Goal: Task Accomplishment & Management: Use online tool/utility

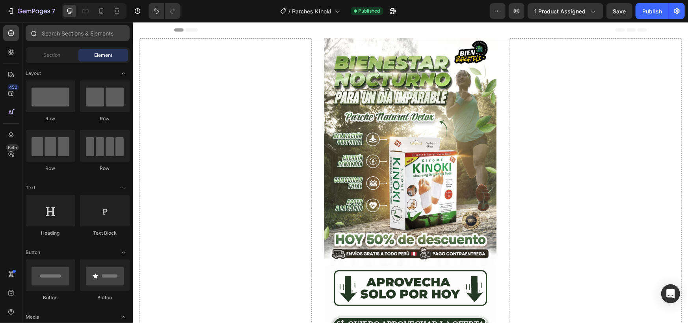
scroll to position [2497, 0]
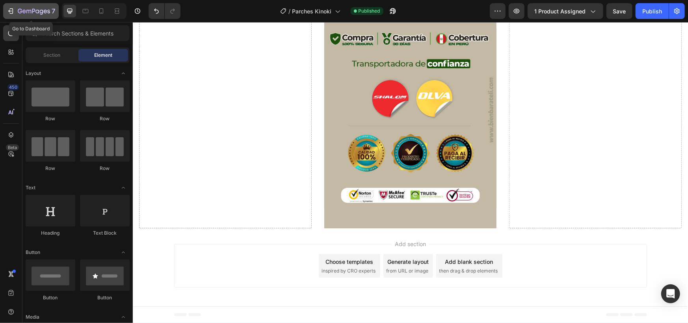
click at [32, 8] on icon "button" at bounding box center [34, 11] width 32 height 7
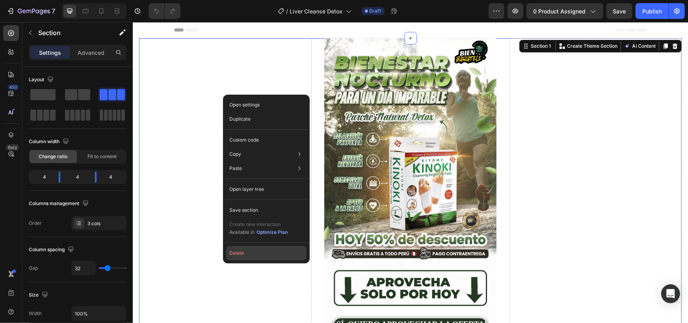
click at [237, 252] on button "Delete" at bounding box center [266, 253] width 80 height 14
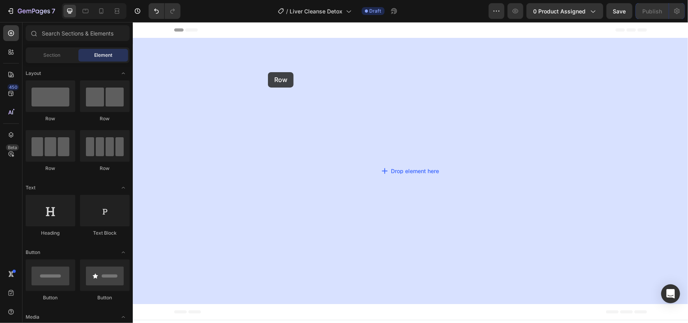
drag, startPoint x: 206, startPoint y: 122, endPoint x: 248, endPoint y: 111, distance: 43.6
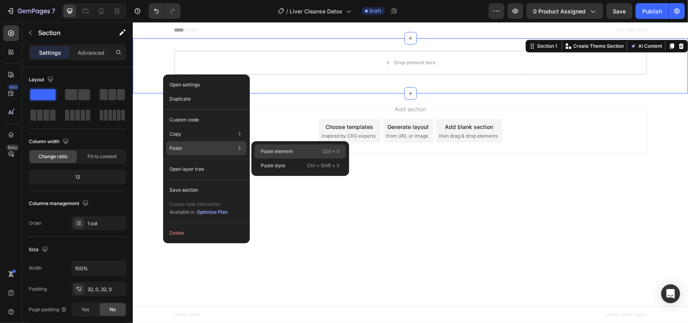
click at [284, 158] on div "Paste element Ctrl + V" at bounding box center [300, 165] width 91 height 14
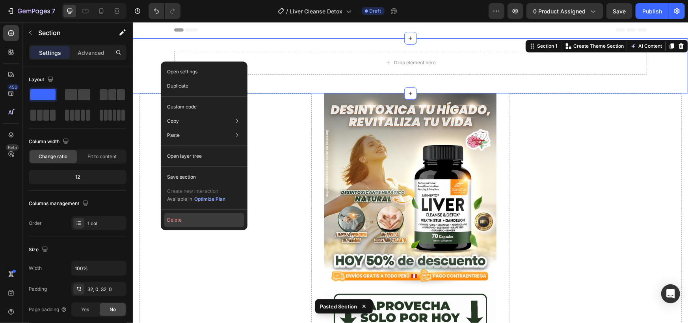
click at [187, 225] on button "Delete" at bounding box center [204, 220] width 80 height 14
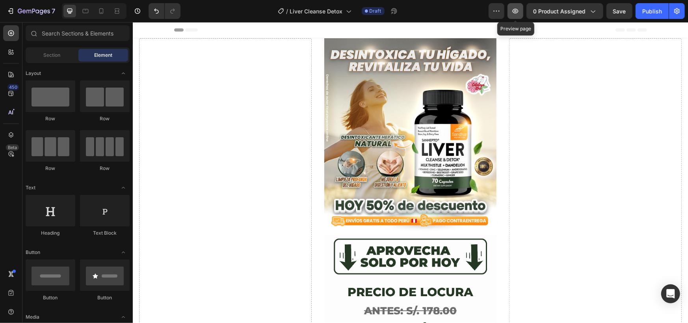
click at [521, 16] on button "button" at bounding box center [516, 11] width 16 height 16
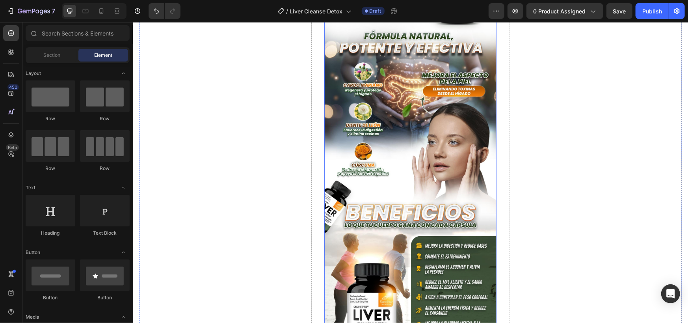
scroll to position [919, 0]
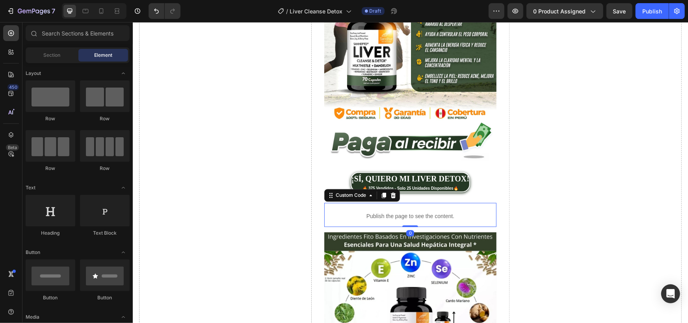
click at [407, 212] on p "Publish the page to see the content." at bounding box center [410, 216] width 173 height 8
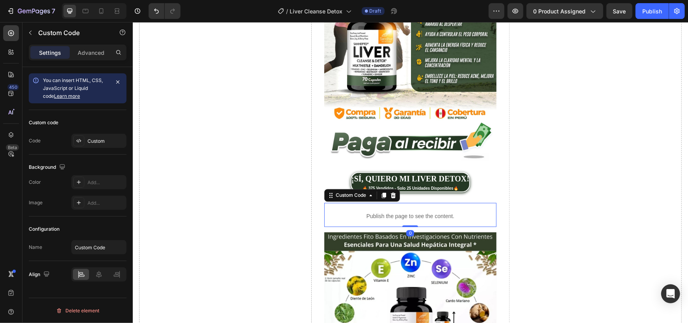
click at [109, 149] on div "Custom code Code Custom" at bounding box center [78, 132] width 98 height 45
click at [106, 141] on div "Custom" at bounding box center [105, 141] width 37 height 7
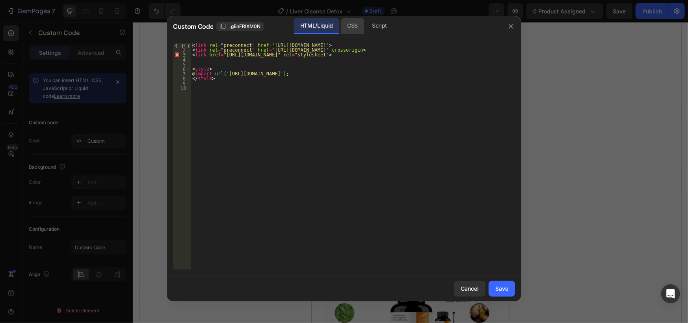
click at [366, 26] on div "CSS" at bounding box center [380, 26] width 28 height 16
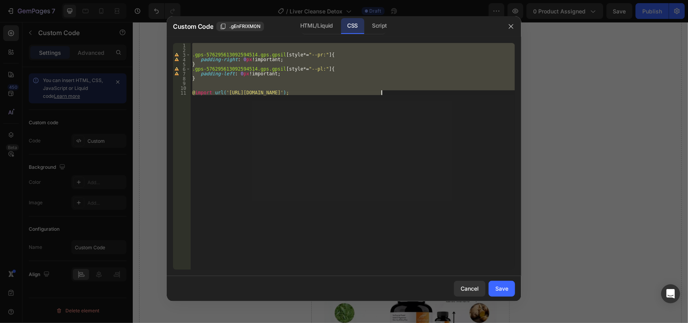
click at [202, 80] on div ".gps-576295613092594514.gps.gpsil [ style *= " --pr: " ] { padding-right : 0 px…" at bounding box center [353, 156] width 324 height 227
type textarea "}"
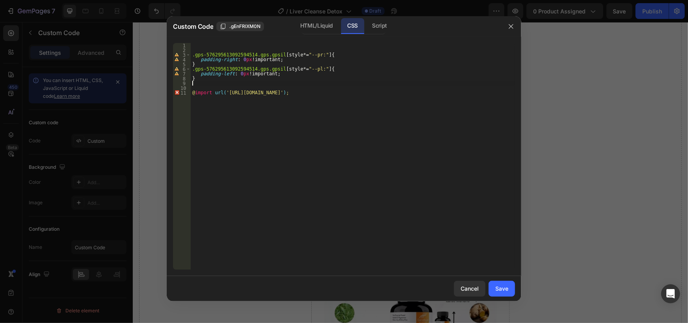
click at [197, 82] on div ".gps-576295613092594514.gps.gpsil [ style *= " --pr: " ] { padding-right : 0 px…" at bounding box center [353, 161] width 324 height 236
paste textarea "}"
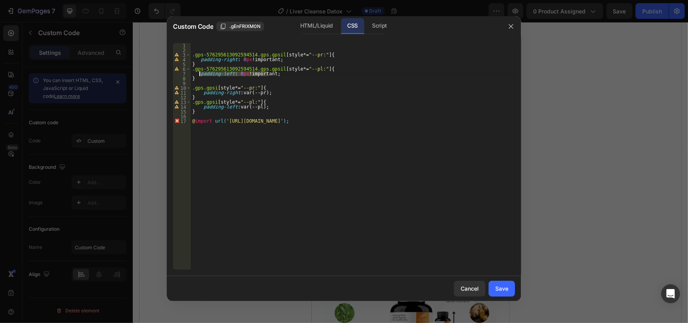
drag, startPoint x: 272, startPoint y: 73, endPoint x: 199, endPoint y: 73, distance: 72.9
click at [199, 73] on div ".gps-576295613092594514.gps.gpsil [ style *= " --pr: " ] { padding-right : 0 px…" at bounding box center [353, 161] width 324 height 236
drag, startPoint x: 202, startPoint y: 108, endPoint x: 275, endPoint y: 106, distance: 72.9
click at [275, 106] on div ".gps-576295613092594514.gps.gpsil [ style *= " --pr: " ] { padding-right : 0 px…" at bounding box center [353, 161] width 324 height 236
paste textarea "0px !important"
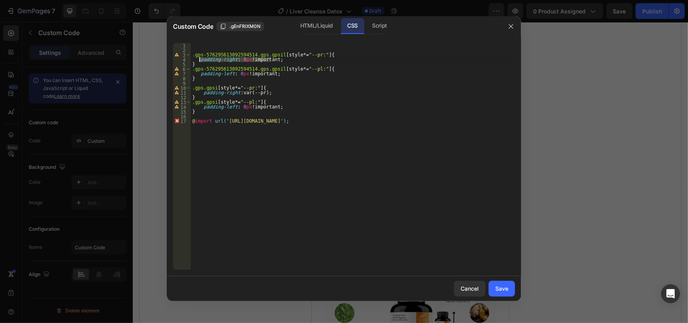
drag, startPoint x: 273, startPoint y: 59, endPoint x: 199, endPoint y: 60, distance: 73.7
click at [199, 60] on div ".gps-576295613092594514.gps.gpsil [ style *= " --pr: " ] { padding-right : 0 px…" at bounding box center [353, 161] width 324 height 236
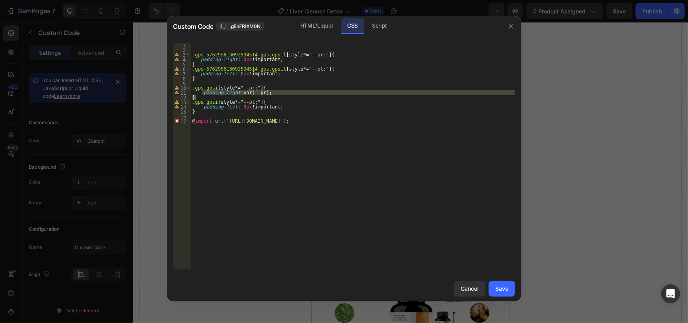
drag, startPoint x: 201, startPoint y: 93, endPoint x: 287, endPoint y: 95, distance: 85.2
click at [287, 95] on div ".gps-576295613092594514.gps.gpsil [ style *= " --pr: " ] { padding-right : 0 px…" at bounding box center [353, 161] width 324 height 236
paste textarea "0px !important;"
type textarea "padding-right: 0px !important;"
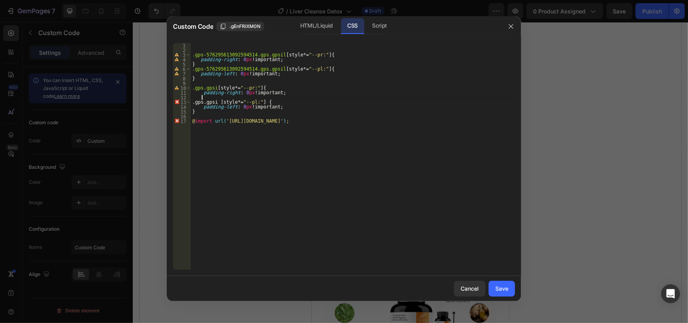
scroll to position [0, 0]
drag, startPoint x: 188, startPoint y: 110, endPoint x: 183, endPoint y: 109, distance: 4.4
click at [183, 109] on div "1 2 3 4 5 6 7 8 9 10 11 12 13 14 15 16 17 .gps-576295613092594514.gps.gpsil [ s…" at bounding box center [344, 156] width 342 height 227
type textarea "}"
click at [195, 97] on div ".gps-576295613092594514.gps.gpsil [ style *= " --pr: " ] { padding-right : 0 px…" at bounding box center [353, 161] width 324 height 236
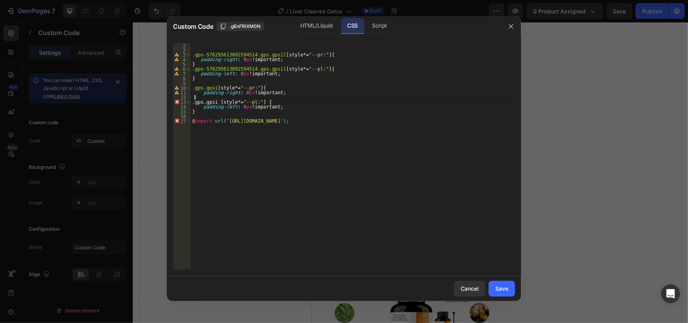
paste textarea "}"
click at [233, 74] on div ".gps-576295613092594514.gps.gpsil [ style *= " --pr: " ] { padding-right : 0 px…" at bounding box center [353, 161] width 324 height 236
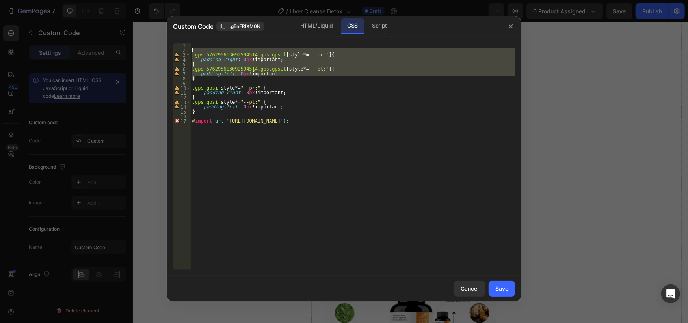
drag, startPoint x: 203, startPoint y: 78, endPoint x: 174, endPoint y: 49, distance: 41.2
click at [174, 49] on div "padding-left: 0px !important; 1 2 3 4 5 6 7 8 9 10 11 12 13 14 15 16 17 .gps-57…" at bounding box center [344, 156] width 342 height 227
type textarea ".gps-576295613092594514.gps.gpsil [style*="--pr:"] {"
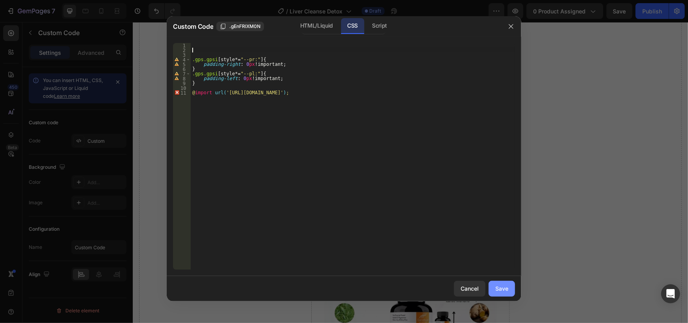
click at [502, 291] on div "Save" at bounding box center [501, 288] width 13 height 8
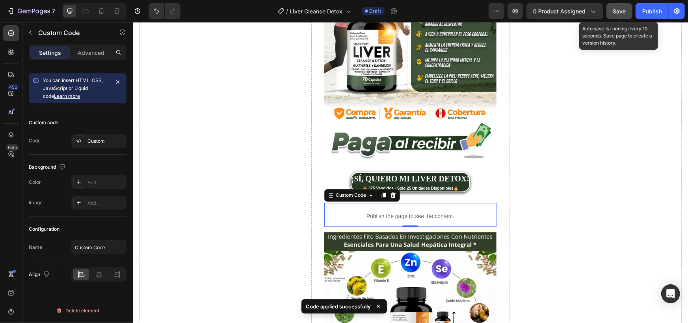
click at [619, 9] on span "Save" at bounding box center [619, 11] width 13 height 7
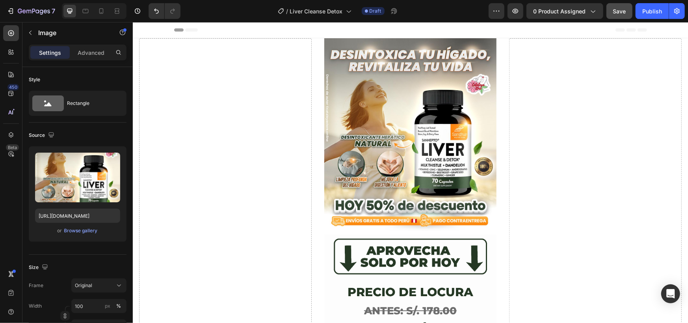
click at [400, 112] on img at bounding box center [410, 134] width 173 height 193
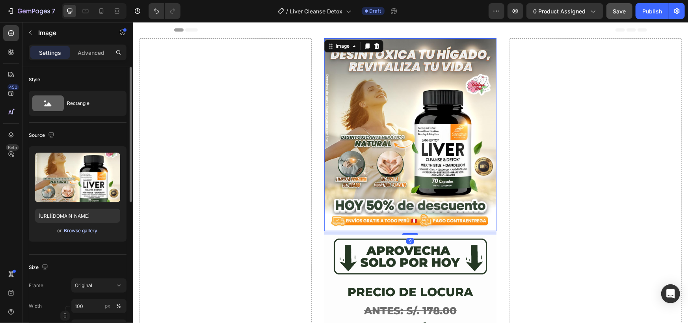
click at [78, 229] on div "Browse gallery" at bounding box center [81, 230] width 34 height 7
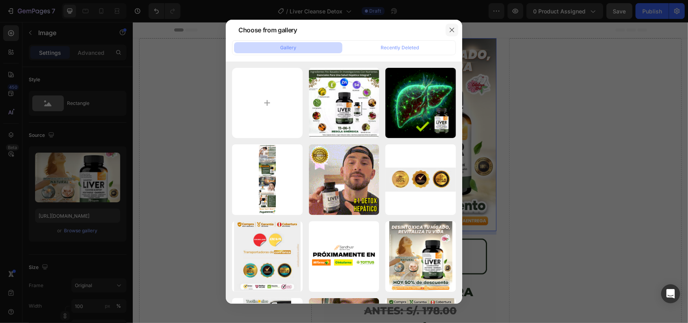
click at [454, 27] on icon "button" at bounding box center [452, 30] width 6 height 6
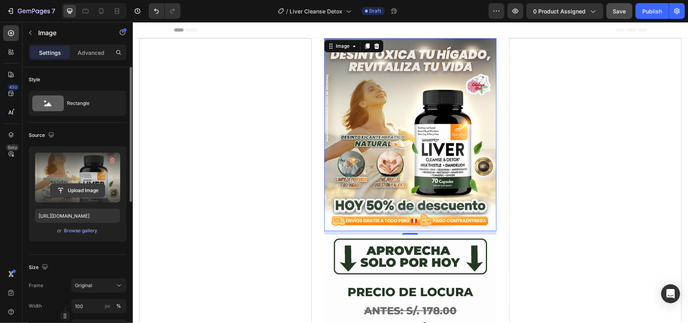
click at [79, 186] on input "file" at bounding box center [77, 190] width 54 height 13
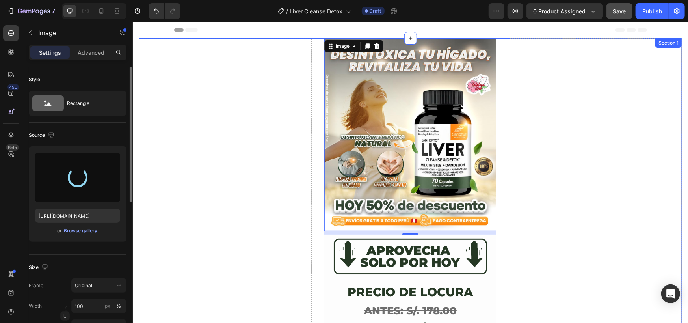
type input "[URL][DOMAIN_NAME]"
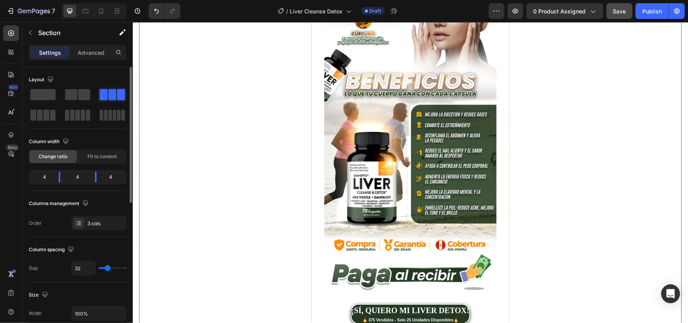
scroll to position [1314, 0]
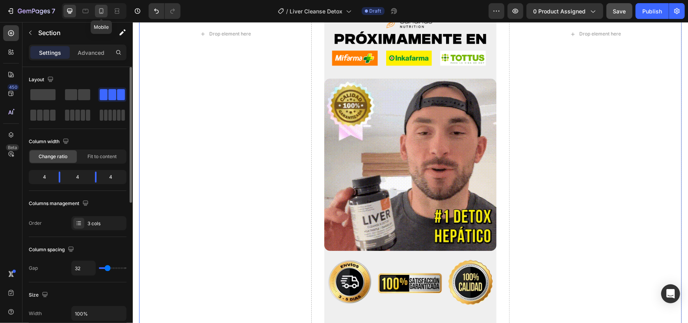
click at [101, 10] on icon at bounding box center [101, 11] width 8 height 8
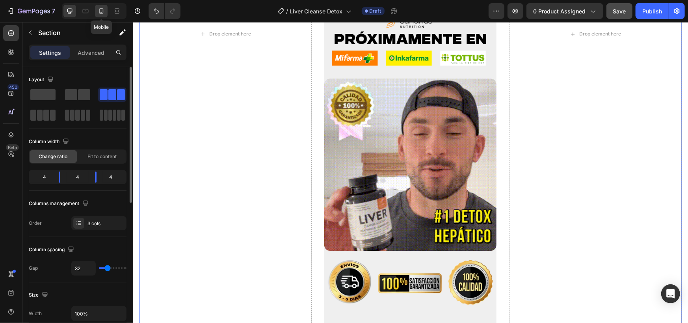
type input "0"
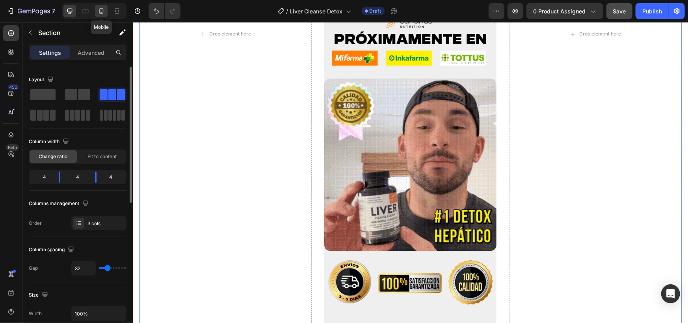
type input "0"
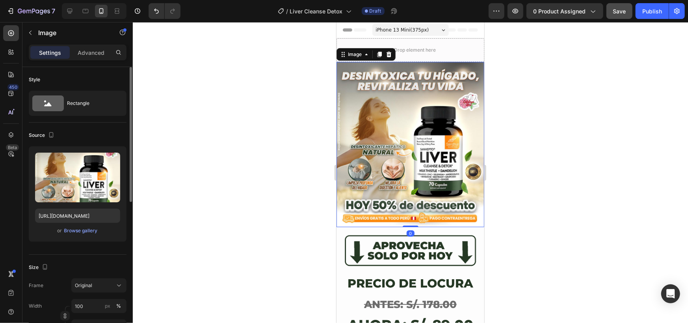
click at [403, 132] on img at bounding box center [410, 143] width 148 height 165
click at [77, 234] on div "Browse gallery" at bounding box center [81, 230] width 34 height 7
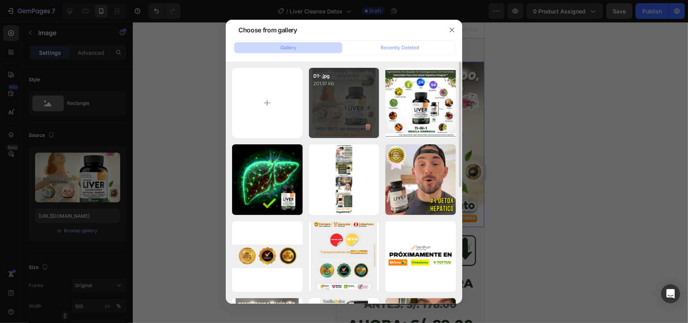
click at [335, 107] on div "D1-.jpg 201.10 kb" at bounding box center [344, 103] width 71 height 71
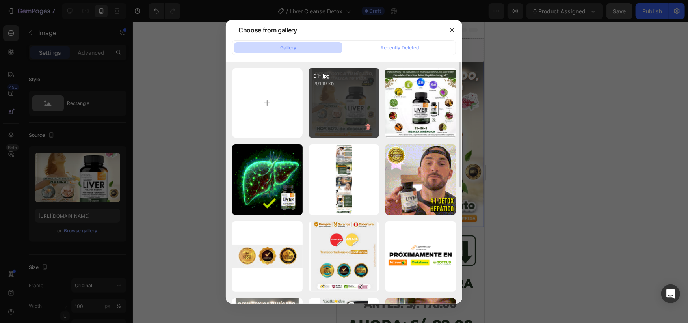
type input "[URL][DOMAIN_NAME]"
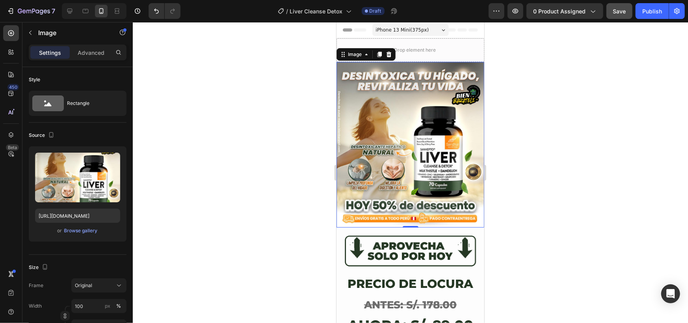
click at [203, 117] on div at bounding box center [410, 172] width 555 height 301
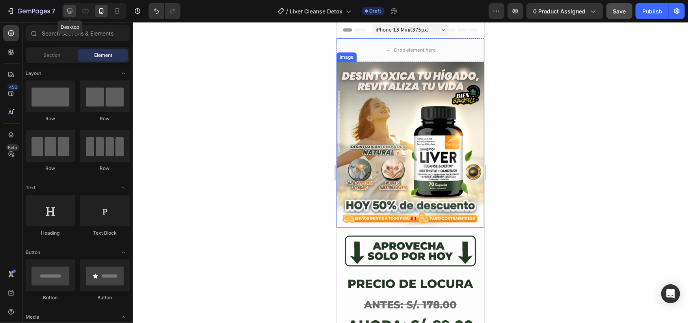
click at [73, 12] on icon at bounding box center [70, 11] width 8 height 8
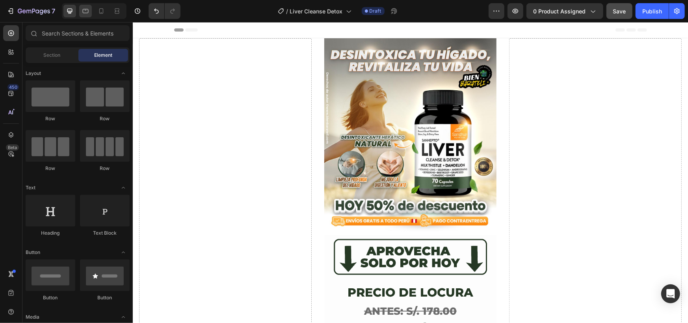
click at [82, 7] on icon at bounding box center [86, 11] width 8 height 8
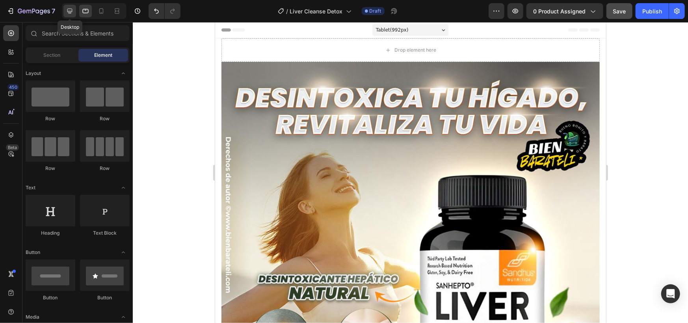
click at [66, 10] on icon at bounding box center [70, 11] width 8 height 8
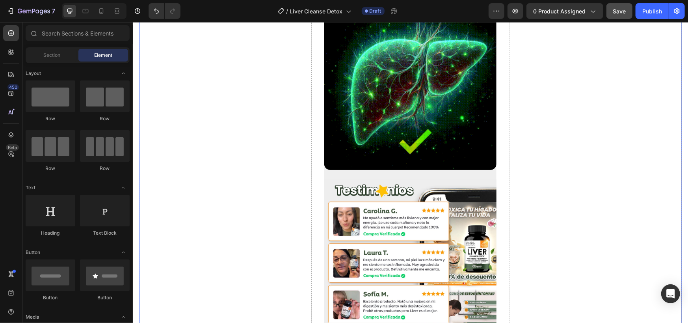
scroll to position [1971, 0]
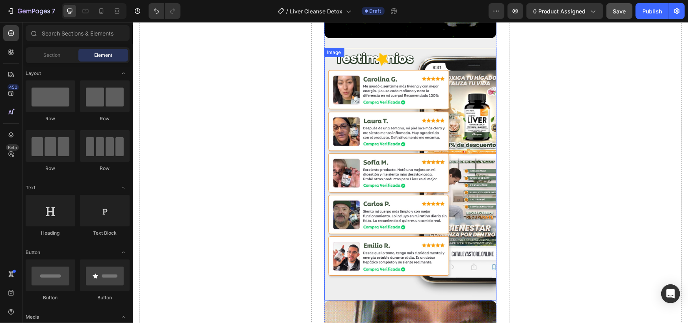
click at [359, 153] on img at bounding box center [410, 173] width 173 height 253
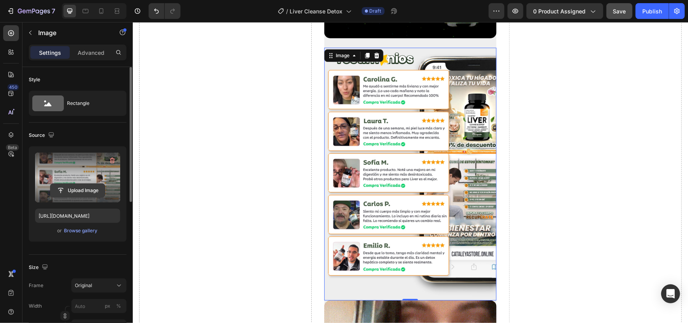
click at [75, 187] on input "file" at bounding box center [77, 190] width 54 height 13
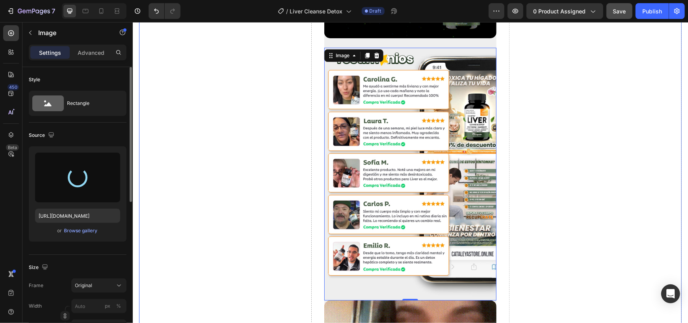
type input "[URL][DOMAIN_NAME]"
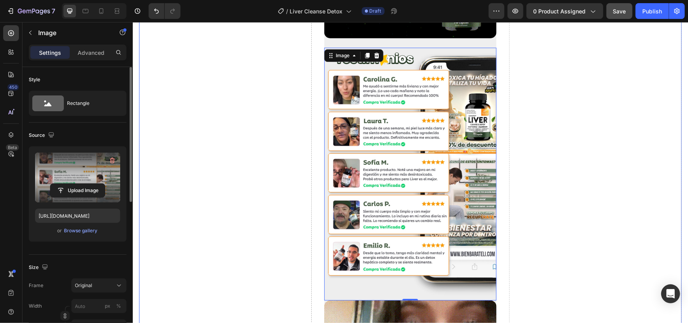
scroll to position [2395, 0]
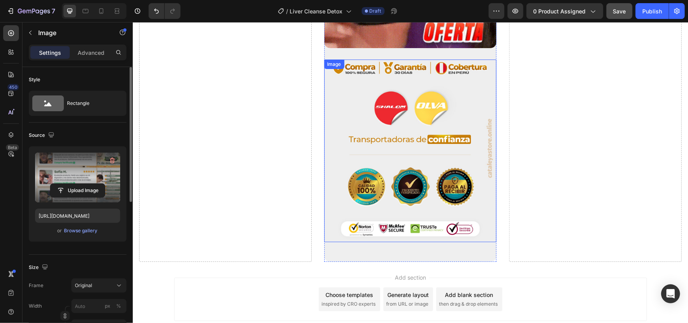
click at [424, 125] on img at bounding box center [410, 150] width 173 height 182
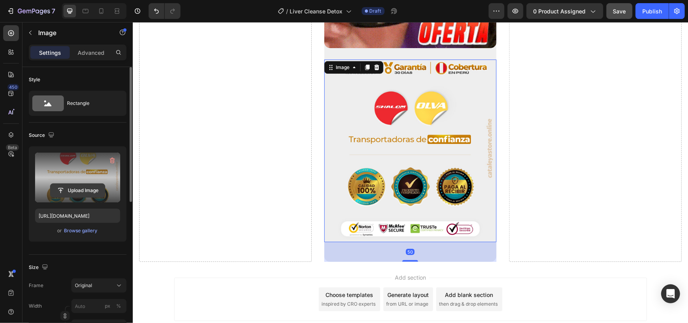
click at [80, 188] on input "file" at bounding box center [77, 190] width 54 height 13
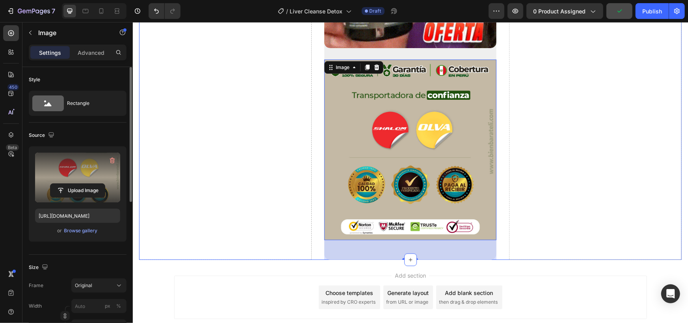
scroll to position [2393, 0]
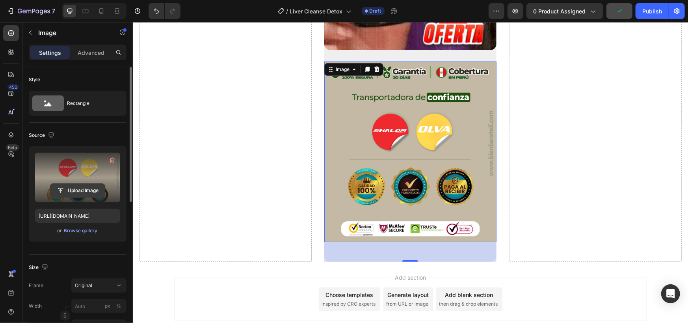
click at [82, 194] on input "file" at bounding box center [77, 190] width 54 height 13
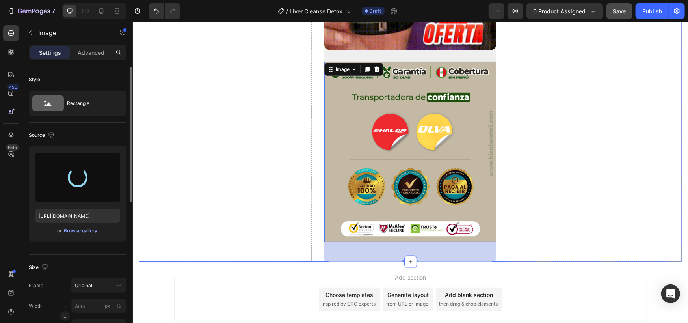
type input "[URL][DOMAIN_NAME]"
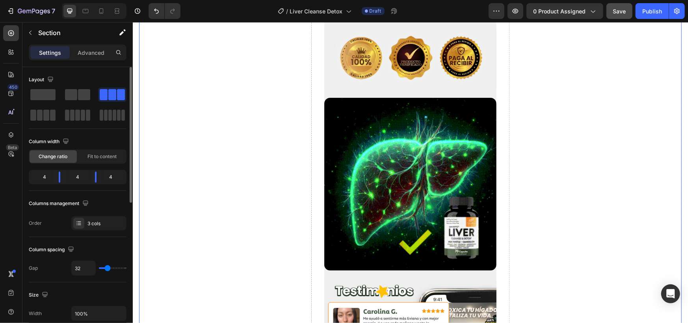
scroll to position [1476, 0]
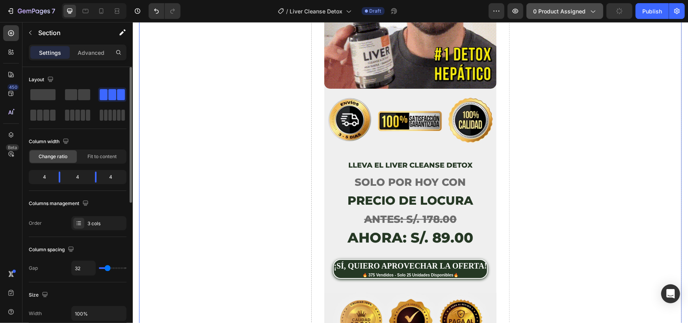
click at [581, 3] on button "0 product assigned" at bounding box center [565, 11] width 77 height 16
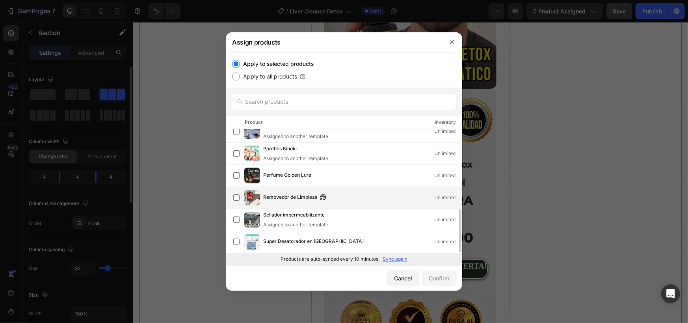
scroll to position [0, 0]
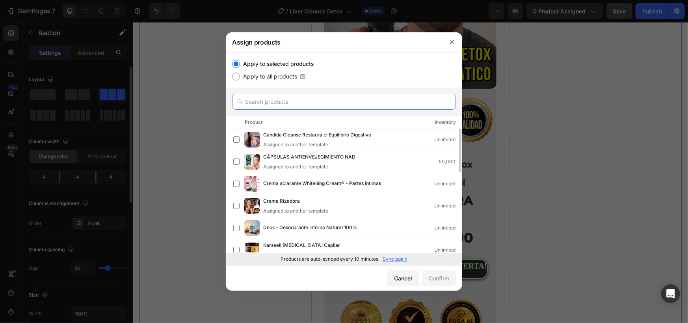
click at [313, 104] on input "text" at bounding box center [344, 102] width 224 height 16
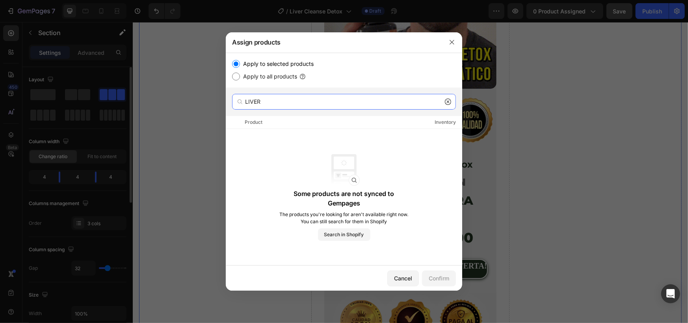
type input "LIVER"
drag, startPoint x: 276, startPoint y: 103, endPoint x: 232, endPoint y: 104, distance: 43.8
click at [232, 104] on div "LIVER" at bounding box center [344, 102] width 224 height 16
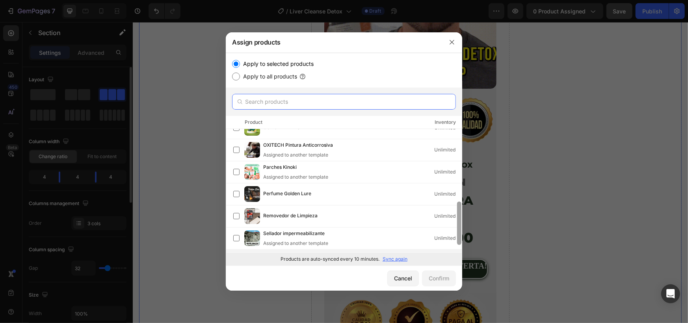
drag, startPoint x: 459, startPoint y: 142, endPoint x: 407, endPoint y: 250, distance: 120.2
click at [447, 260] on div "Apply to selected products Apply to all products Product Inventory Candida Clea…" at bounding box center [344, 159] width 236 height 212
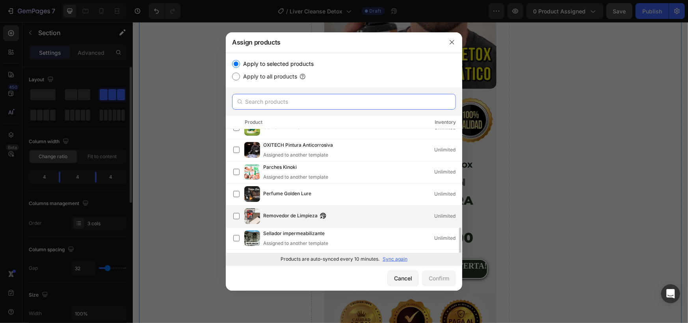
scroll to position [229, 0]
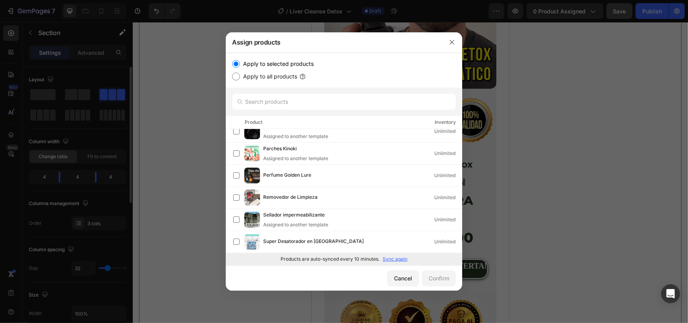
click at [391, 255] on p "Sync again" at bounding box center [395, 258] width 25 height 7
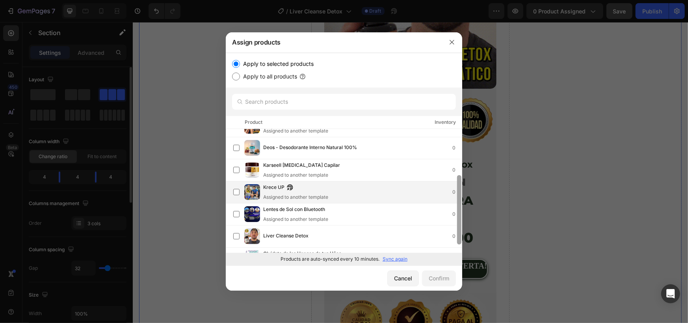
scroll to position [86, 0]
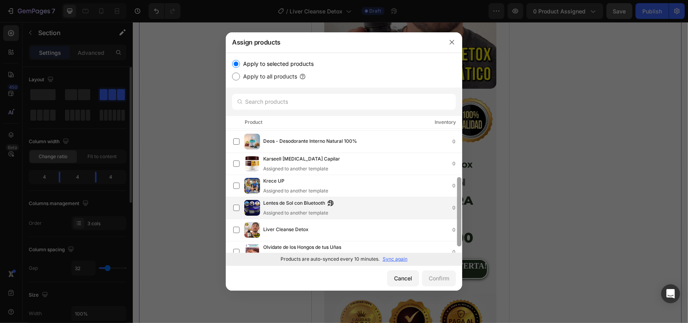
drag, startPoint x: 458, startPoint y: 150, endPoint x: 405, endPoint y: 207, distance: 78.6
click at [455, 198] on div "Candida Cleanse Restaura el Equilibrio Digestivo Assigned to another template 0…" at bounding box center [344, 191] width 236 height 124
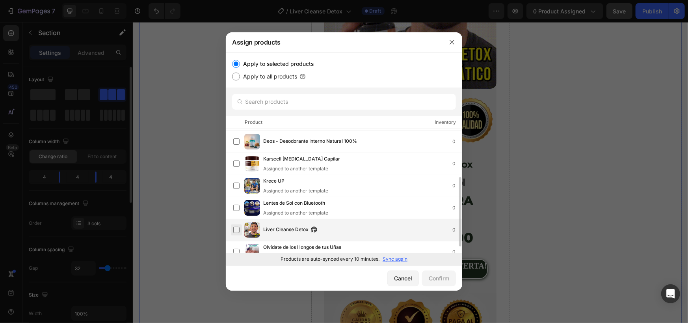
click at [237, 230] on label at bounding box center [236, 230] width 6 height 6
click at [439, 277] on div "Confirm" at bounding box center [439, 278] width 20 height 8
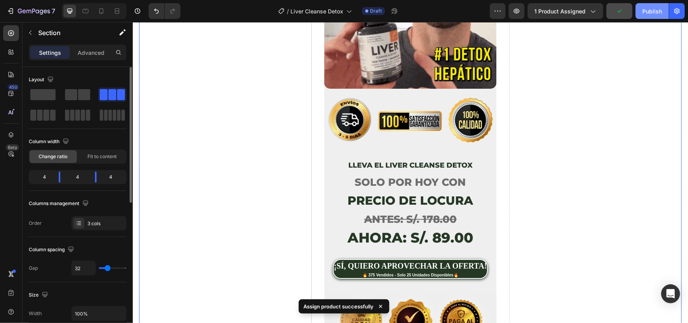
click at [654, 9] on div "Publish" at bounding box center [652, 11] width 20 height 8
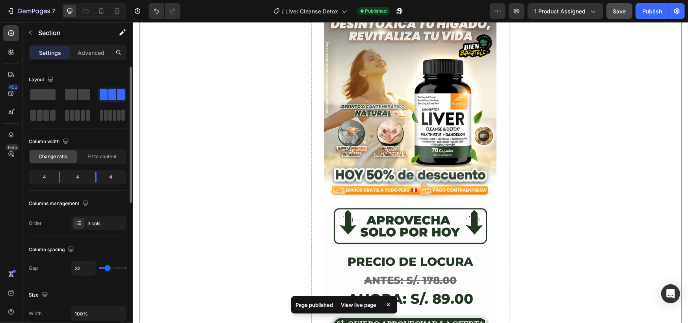
scroll to position [0, 0]
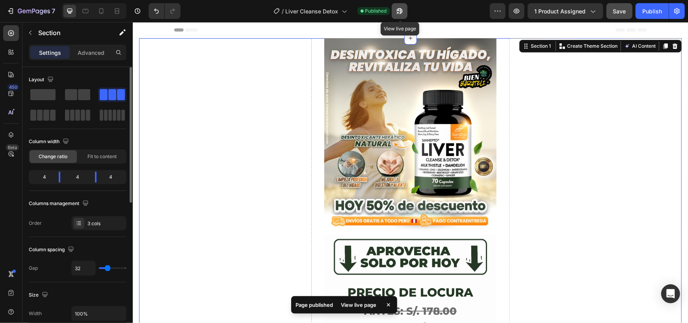
click at [402, 7] on icon "button" at bounding box center [400, 11] width 8 height 8
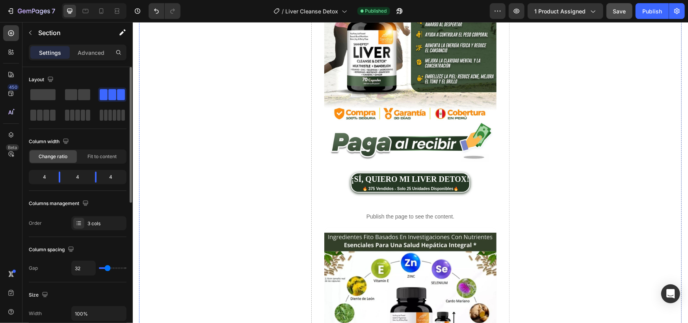
scroll to position [1051, 0]
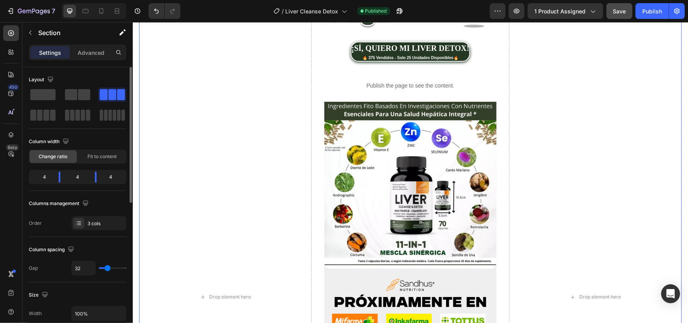
click at [409, 54] on div "Image Image precio de locura ANTES: S/. 178.00 AHORA: S/. 89.00 Text Block ¡SÍ,…" at bounding box center [410, 296] width 173 height 2619
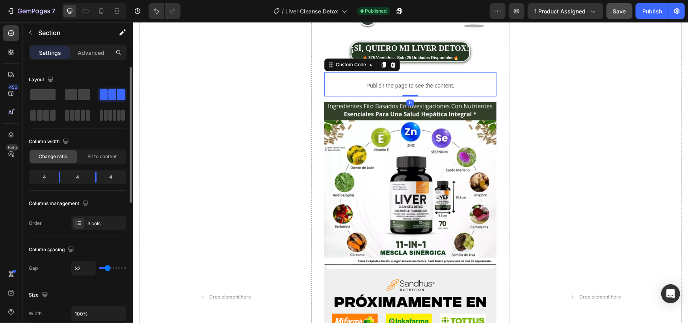
click at [400, 75] on div "Publish the page to see the content." at bounding box center [410, 85] width 173 height 21
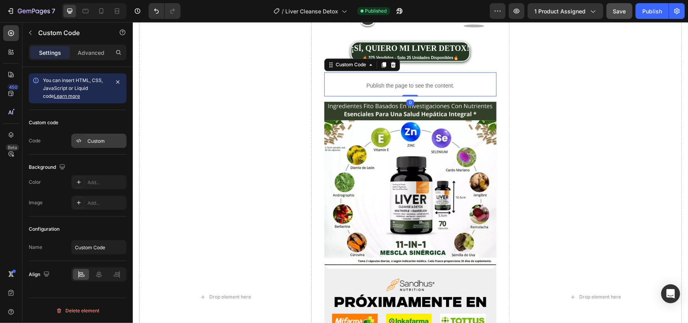
click at [91, 147] on div "Custom" at bounding box center [98, 141] width 55 height 14
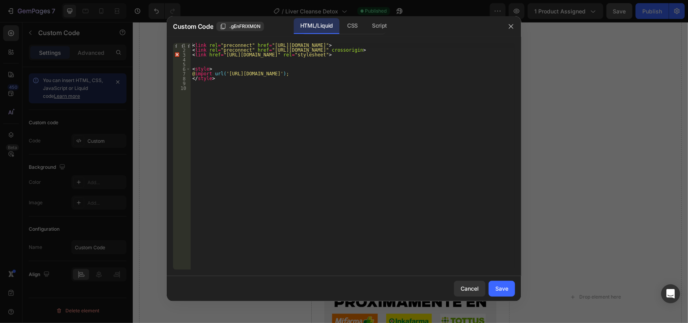
click at [365, 24] on div "HTML/Liquid CSS Script" at bounding box center [344, 26] width 84 height 16
click at [366, 26] on div "CSS" at bounding box center [380, 26] width 28 height 16
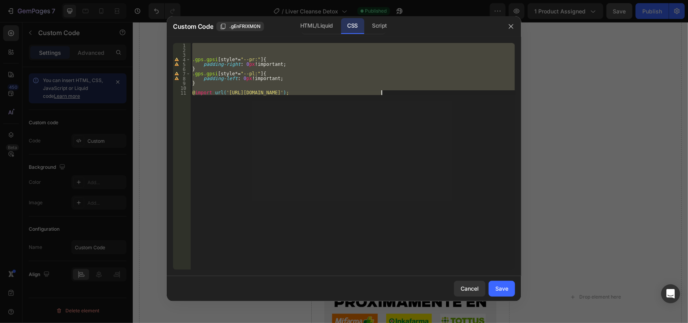
click at [225, 84] on div ".gps.gpsi [ style *= " --pr: " ] { padding-right : 0 px !important ; } .gps.gps…" at bounding box center [353, 156] width 324 height 227
type textarea "}"
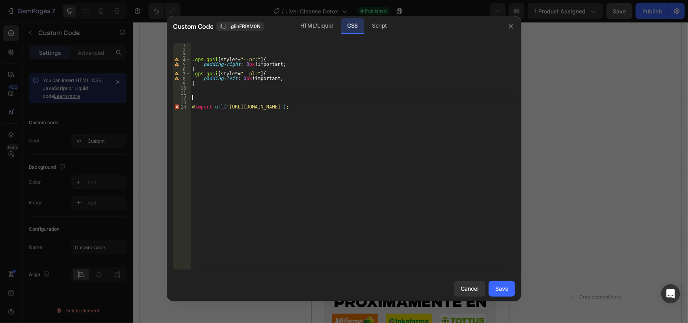
paste textarea "}"
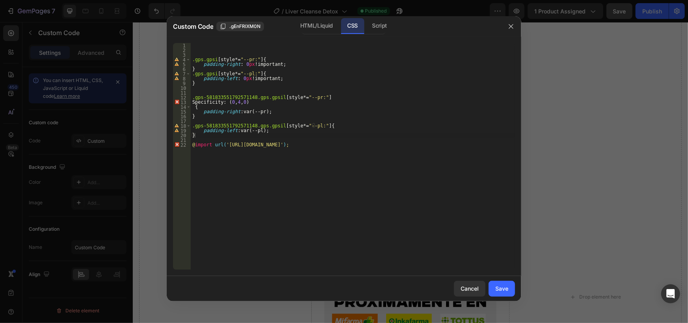
click at [488, 154] on div ".gps.gpsi [ style *= " --pr: " ] { padding-right : 0 px !important ; } .gps.gps…" at bounding box center [353, 161] width 324 height 236
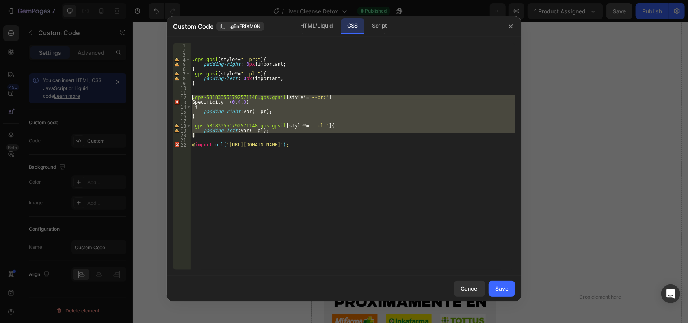
drag, startPoint x: 197, startPoint y: 136, endPoint x: 180, endPoint y: 96, distance: 43.8
click at [180, 96] on div "@import url('[URL][DOMAIN_NAME]); 1 2 3 4 5 6 7 8 9 10 11 12 13 14 15 16 17 18 …" at bounding box center [344, 156] width 342 height 227
paste textarea
type textarea ".gps-581833551"
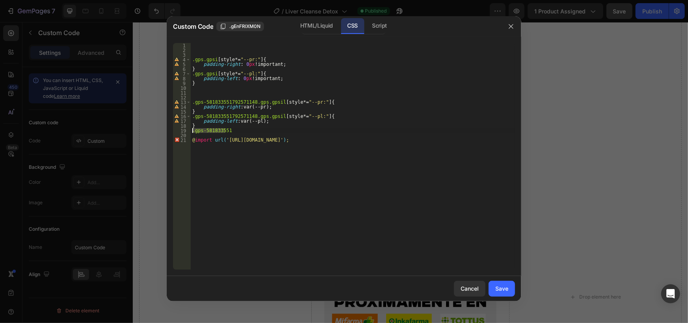
drag, startPoint x: 233, startPoint y: 130, endPoint x: 180, endPoint y: 129, distance: 52.8
click at [180, 129] on div ".gps-581833551 1 2 3 4 5 6 7 8 9 10 11 12 13 14 15 16 17 18 19 20 21 .gps.gpsi …" at bounding box center [344, 156] width 342 height 227
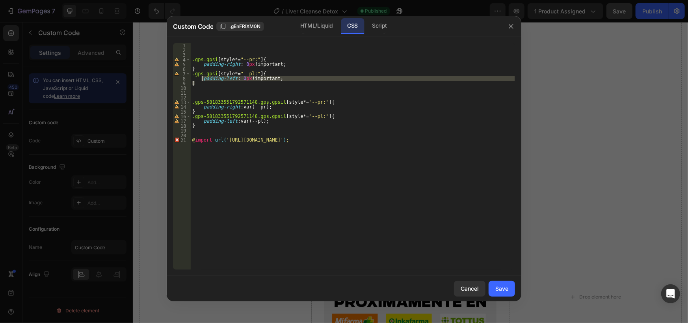
drag, startPoint x: 273, startPoint y: 81, endPoint x: 203, endPoint y: 79, distance: 70.2
click at [203, 79] on div ".gps.gpsi [ style *= " --pr: " ] { padding-right : 0 px !important ; } .gps.gps…" at bounding box center [353, 161] width 324 height 236
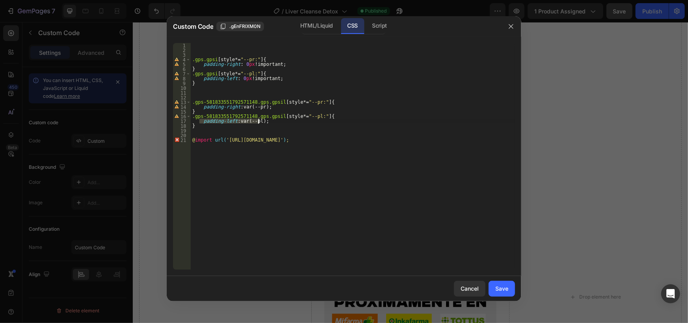
drag, startPoint x: 213, startPoint y: 121, endPoint x: 268, endPoint y: 119, distance: 54.8
click at [268, 119] on div ".gps.gpsi [ style *= " --pr: " ] { padding-right : 0 px !important ; } .gps.gps…" at bounding box center [353, 161] width 324 height 236
paste textarea "}"
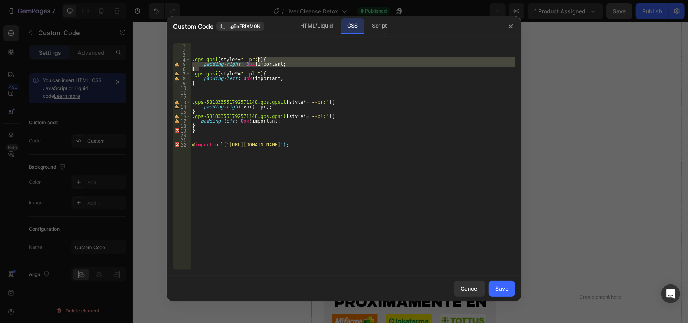
drag, startPoint x: 200, startPoint y: 68, endPoint x: 279, endPoint y: 61, distance: 79.5
click at [279, 61] on div ".gps.gpsi [ style *= " --pr: " ] { padding-right : 0 px !important ; } .gps.gps…" at bounding box center [353, 161] width 324 height 236
click at [279, 63] on div ".gps.gpsi [ style *= " --pr: " ] { padding-right : 0 px !important ; } .gps.gps…" at bounding box center [353, 156] width 324 height 227
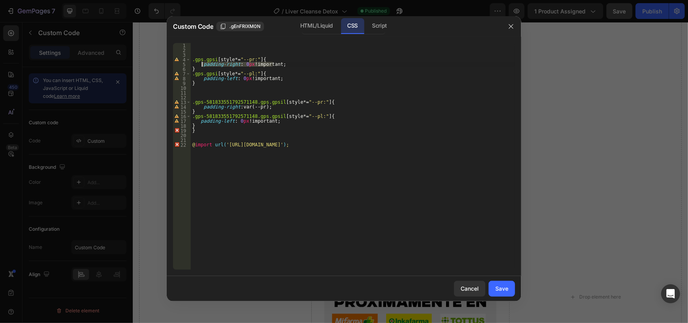
drag, startPoint x: 277, startPoint y: 65, endPoint x: 201, endPoint y: 65, distance: 76.1
click at [201, 65] on div ".gps.gpsi [ style *= " --pr: " ] { padding-right : 0 px !important ; } .gps.gps…" at bounding box center [353, 161] width 324 height 236
drag, startPoint x: 201, startPoint y: 108, endPoint x: 282, endPoint y: 105, distance: 80.8
click at [282, 105] on div ".gps.gpsi [ style *= " --pr: " ] { padding-right : 0 px !important ; } .gps.gps…" at bounding box center [353, 161] width 324 height 236
paste textarea "0px !important"
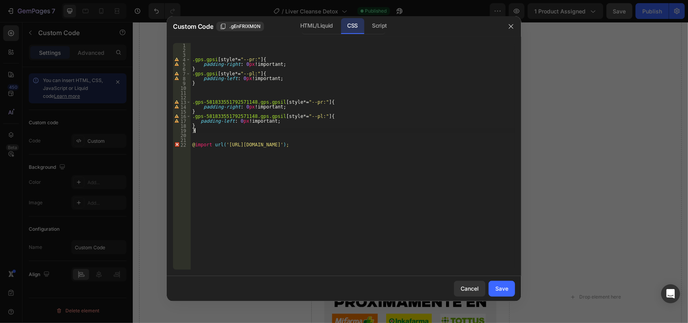
click at [201, 130] on div ".gps.gpsi [ style *= " --pr: " ] { padding-right : 0 px !important ; } .gps.gps…" at bounding box center [353, 161] width 324 height 236
type textarea "}"
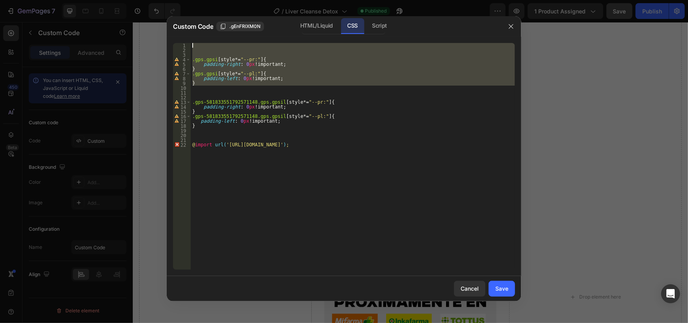
drag, startPoint x: 205, startPoint y: 87, endPoint x: 179, endPoint y: 43, distance: 51.2
click at [179, 43] on div "1 2 3 4 5 6 7 8 9 10 11 12 13 14 15 16 17 18 19 20 21 22 .gps.gpsi [ style *= "…" at bounding box center [344, 156] width 342 height 227
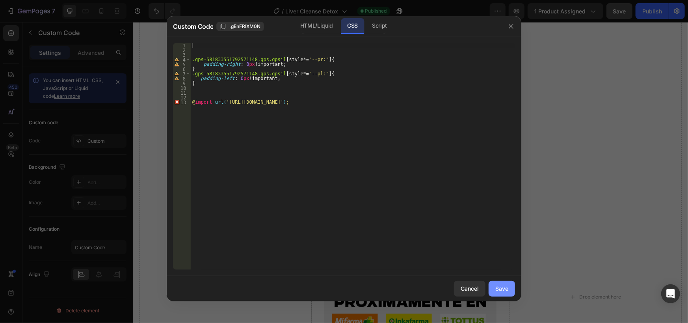
click at [493, 283] on button "Save" at bounding box center [502, 289] width 26 height 16
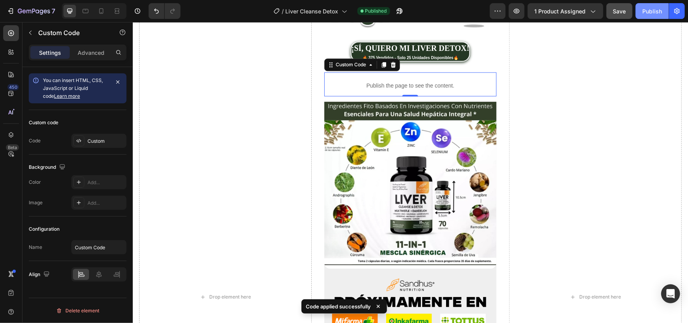
click at [653, 7] on div "Publish" at bounding box center [652, 11] width 20 height 8
click at [650, 7] on div "Publish" at bounding box center [652, 11] width 20 height 8
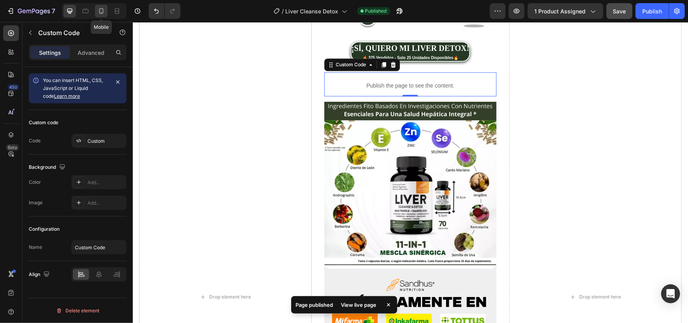
click at [99, 7] on icon at bounding box center [101, 11] width 8 height 8
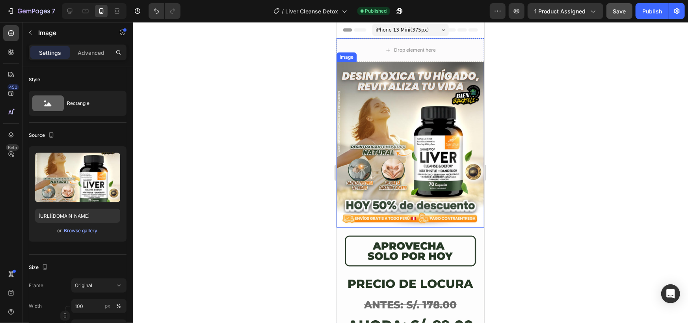
click at [416, 141] on img at bounding box center [410, 144] width 148 height 166
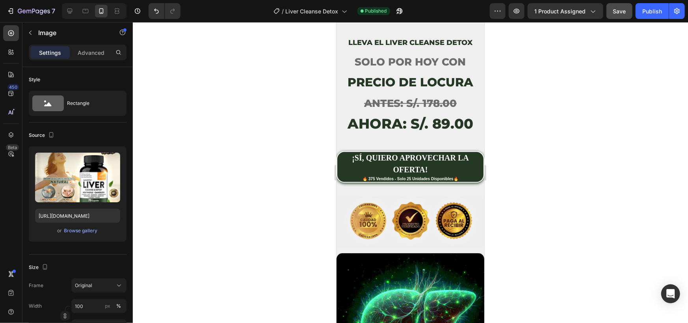
scroll to position [1708, 0]
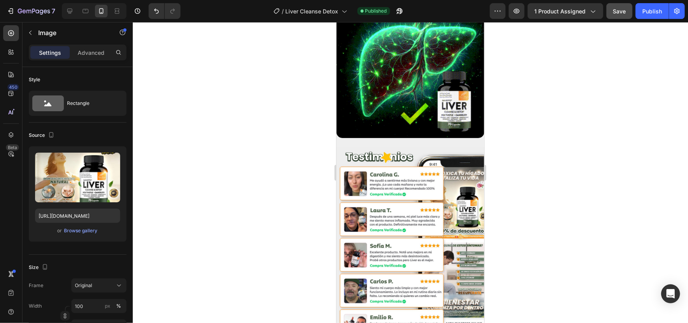
click at [410, 197] on img at bounding box center [410, 255] width 148 height 217
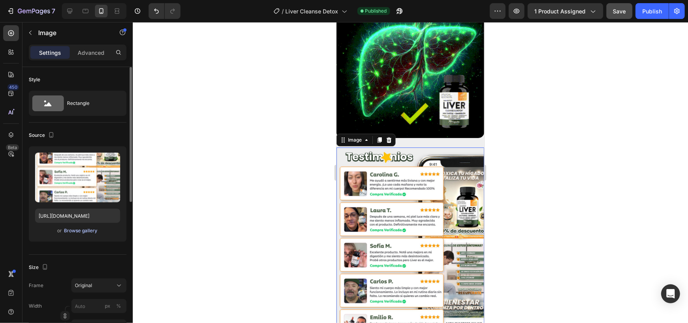
click at [81, 234] on div "Browse gallery" at bounding box center [81, 230] width 34 height 7
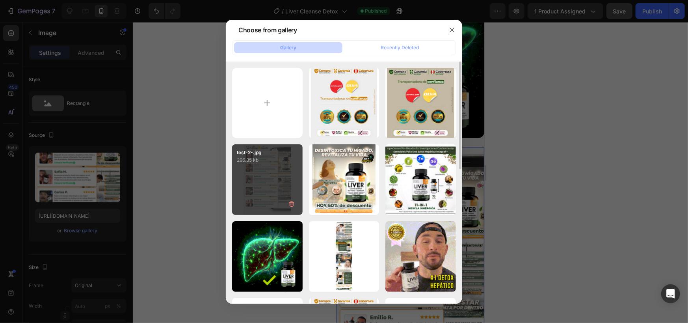
click at [277, 179] on div "test-2-.jpg 296.35 kb" at bounding box center [267, 179] width 71 height 71
type input "[URL][DOMAIN_NAME]"
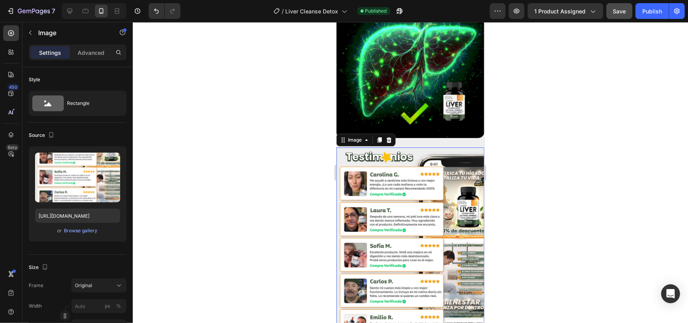
scroll to position [1971, 0]
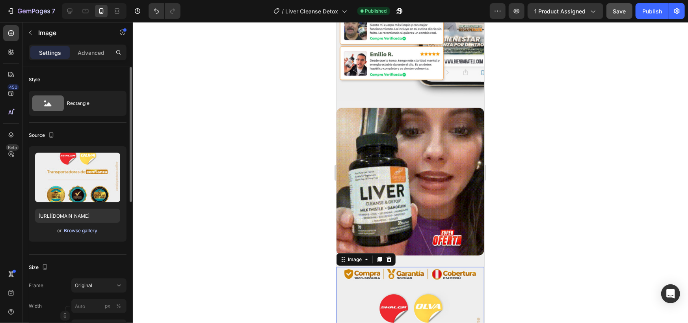
click at [71, 231] on div "Browse gallery" at bounding box center [81, 230] width 34 height 7
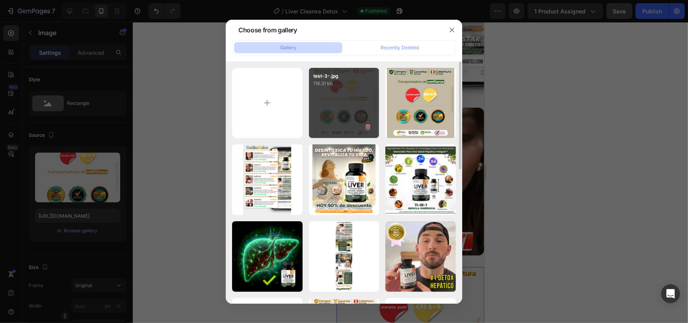
click at [349, 116] on div "test-3-.jpg 116.31 kb" at bounding box center [344, 103] width 71 height 71
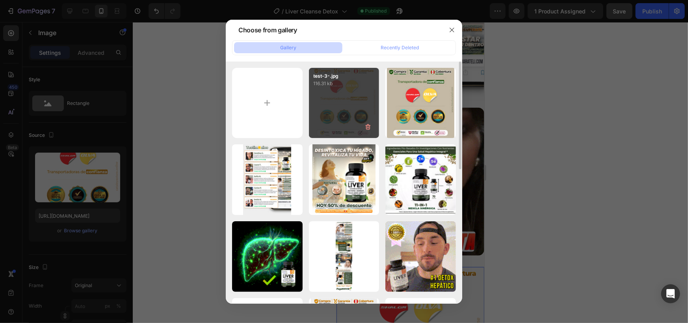
type input "[URL][DOMAIN_NAME]"
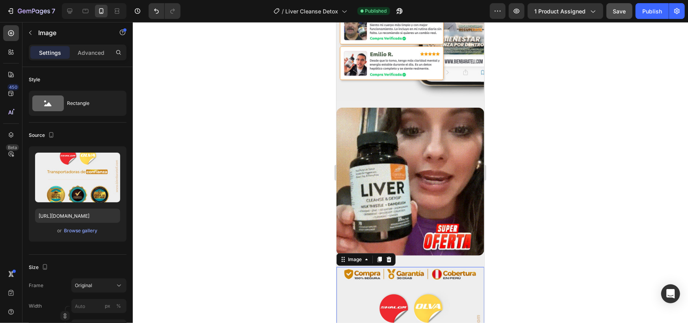
click at [198, 203] on div at bounding box center [410, 172] width 555 height 301
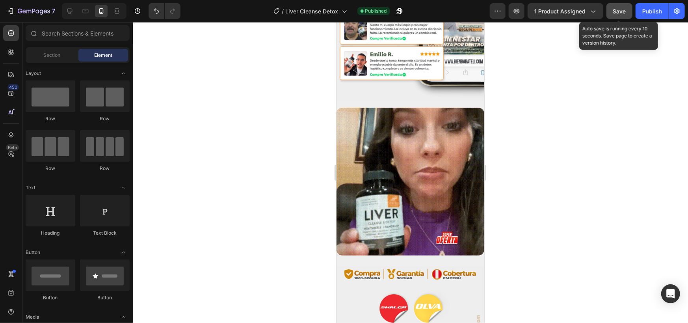
click at [633, 13] on button "Save" at bounding box center [620, 11] width 26 height 16
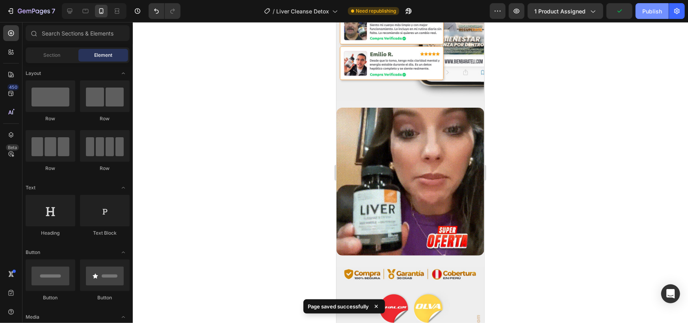
click at [642, 10] on button "Publish" at bounding box center [652, 11] width 33 height 16
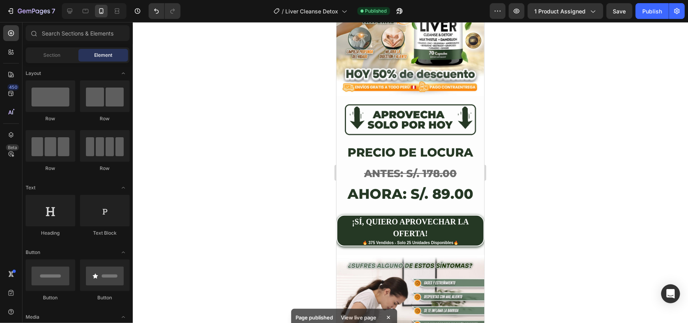
scroll to position [0, 0]
